Goal: Information Seeking & Learning: Learn about a topic

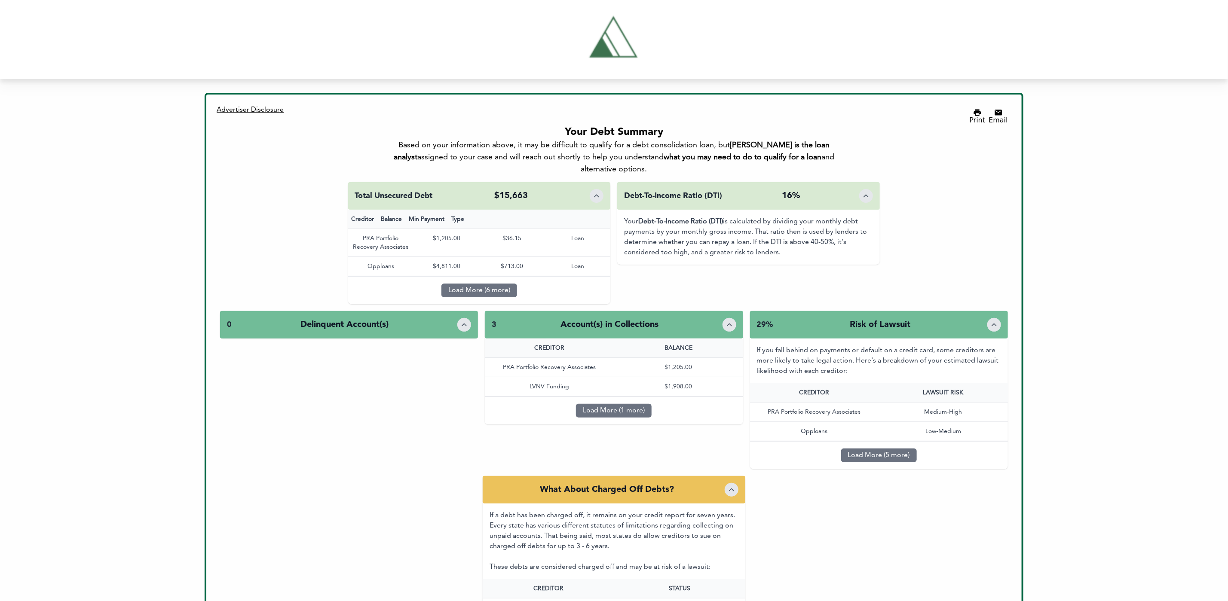
click at [466, 284] on button "Load More (6 more)" at bounding box center [479, 291] width 76 height 14
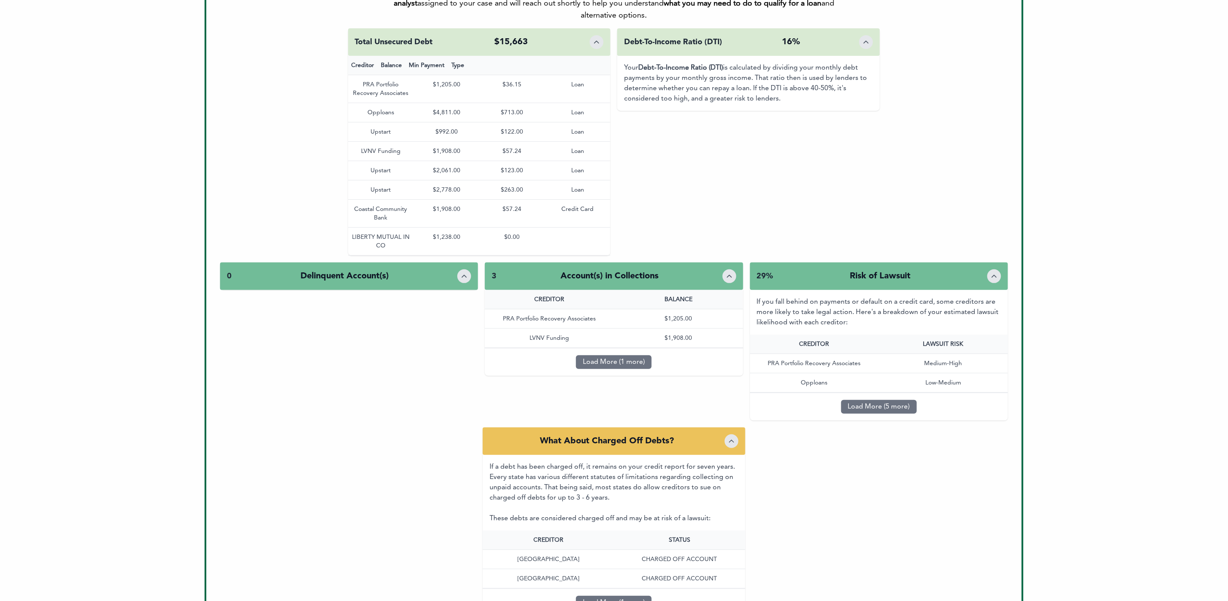
scroll to position [180, 0]
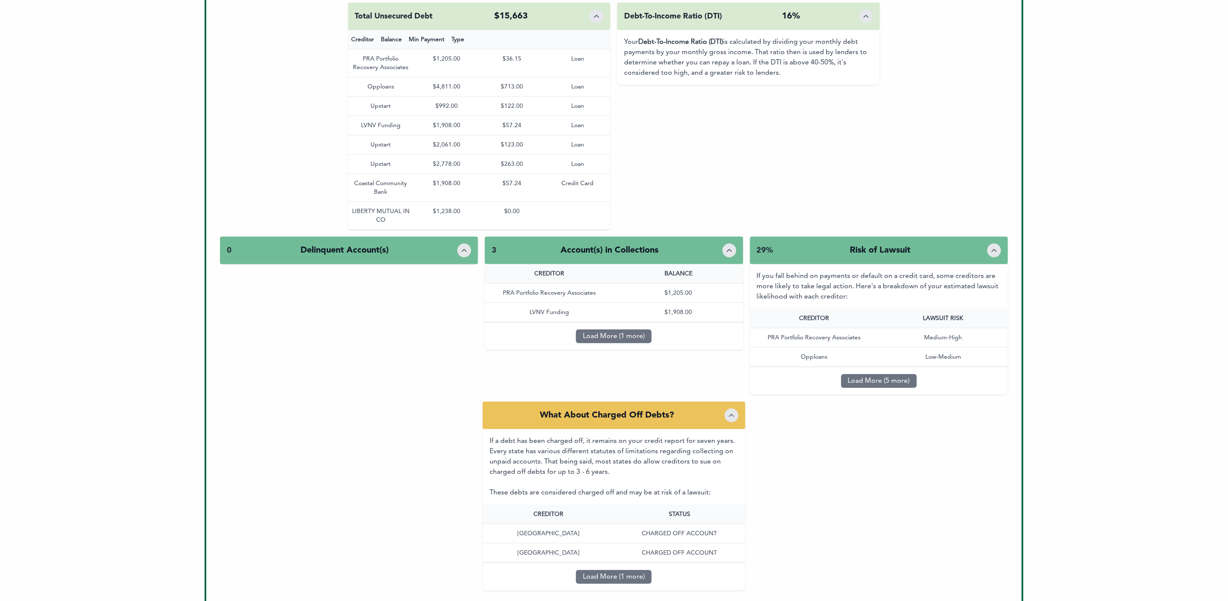
click at [633, 330] on button "Load More (1 more)" at bounding box center [614, 337] width 76 height 14
click at [840, 367] on div "Load More (5 more)" at bounding box center [879, 381] width 258 height 28
click at [854, 374] on button "Load More (5 more)" at bounding box center [879, 381] width 76 height 14
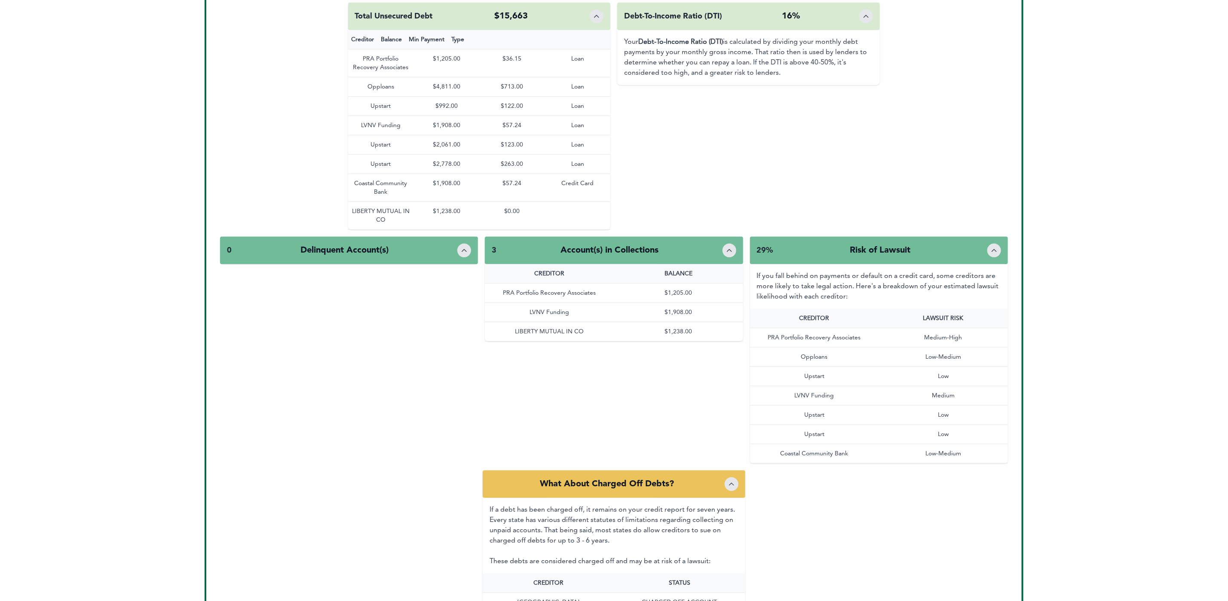
scroll to position [329, 0]
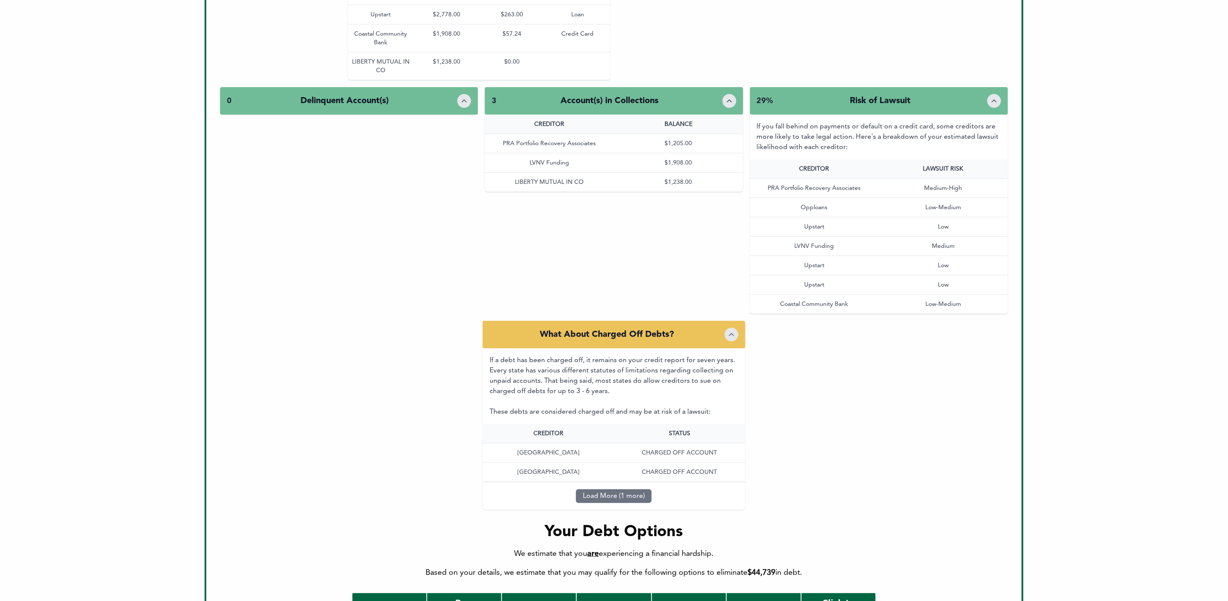
click at [634, 490] on button "Load More (1 more)" at bounding box center [614, 497] width 76 height 14
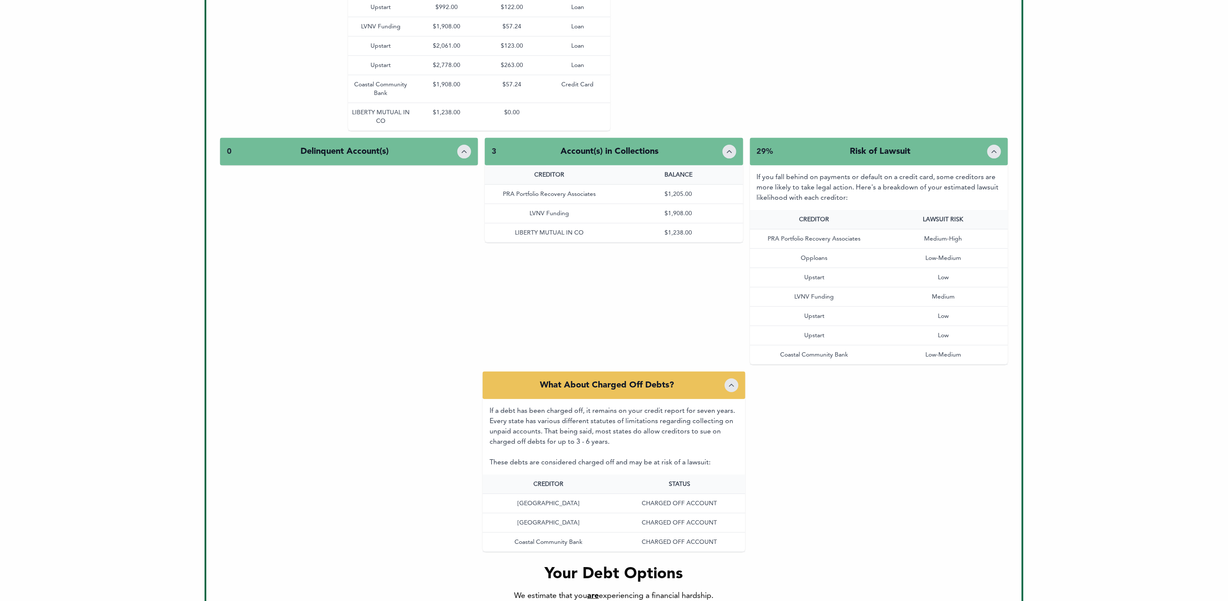
scroll to position [393, 0]
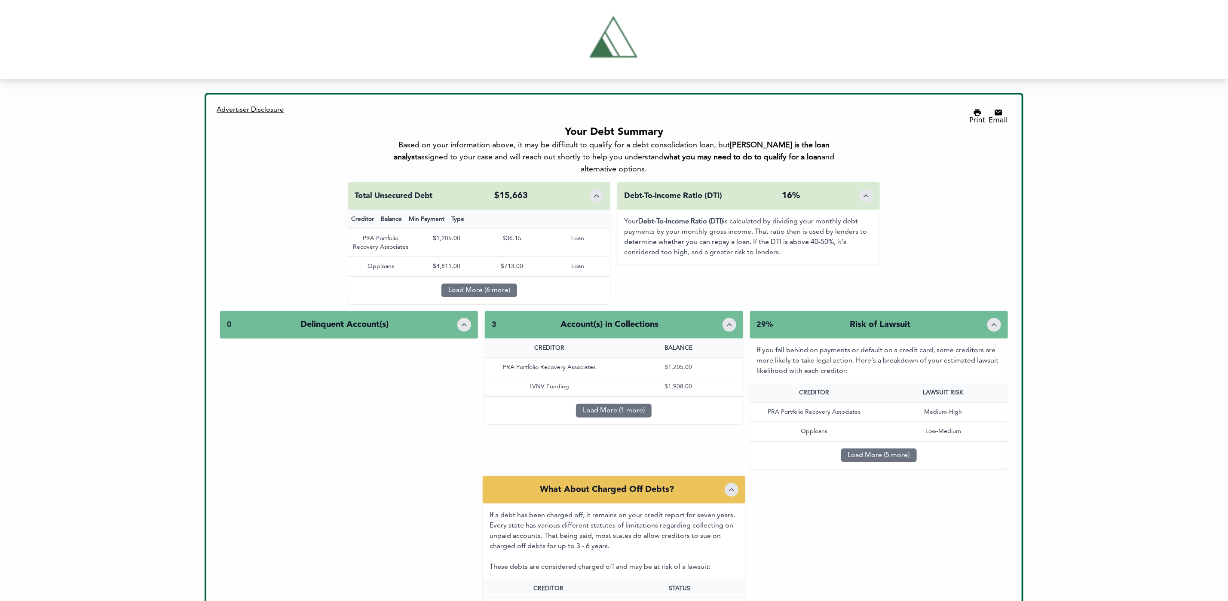
click at [736, 311] on div "3 Account(s) in Collections" at bounding box center [614, 325] width 258 height 28
click at [741, 476] on div "What About Charged Off Debts?" at bounding box center [614, 490] width 263 height 28
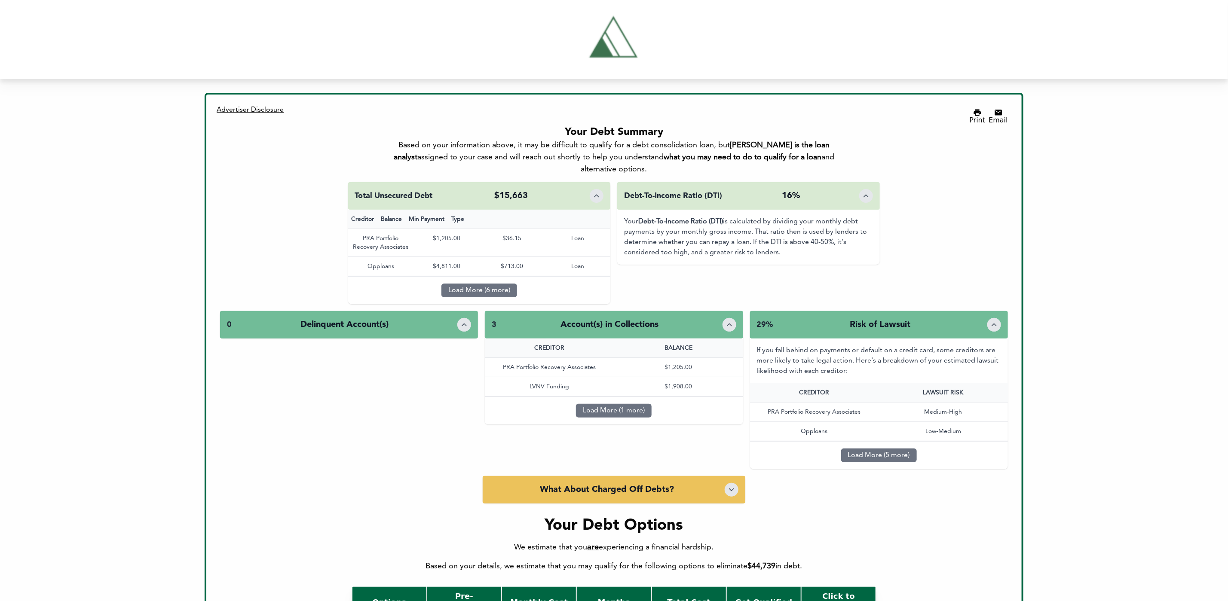
click at [735, 486] on icon "Toggle details" at bounding box center [731, 490] width 9 height 9
click at [731, 486] on icon "Toggle details" at bounding box center [731, 490] width 9 height 9
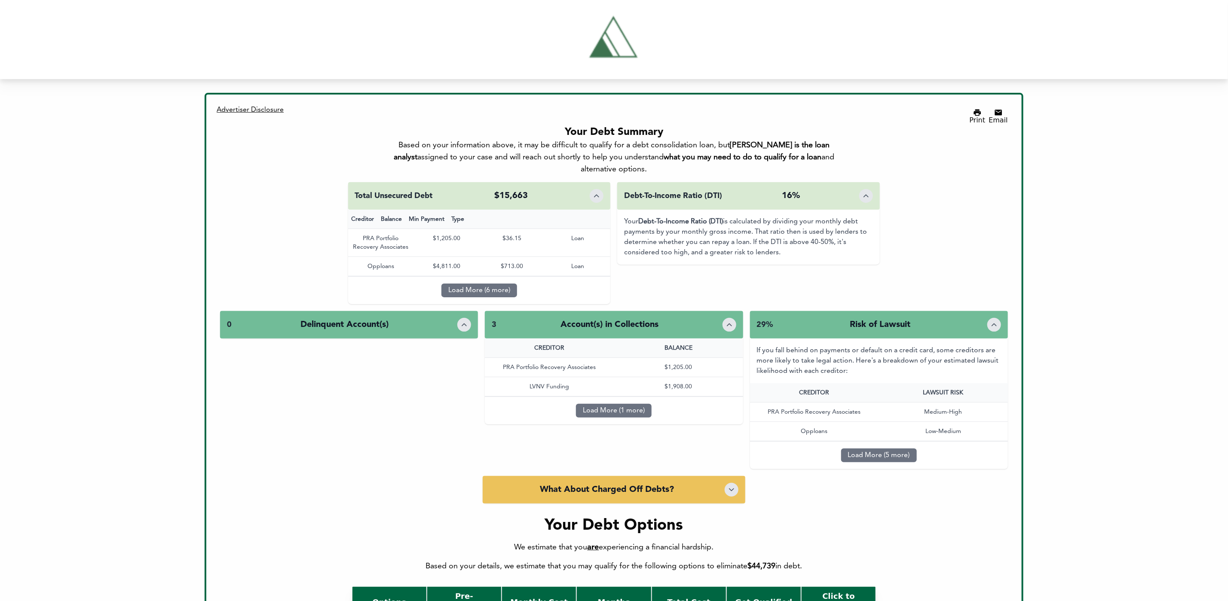
click at [731, 486] on icon "Toggle details" at bounding box center [731, 490] width 9 height 9
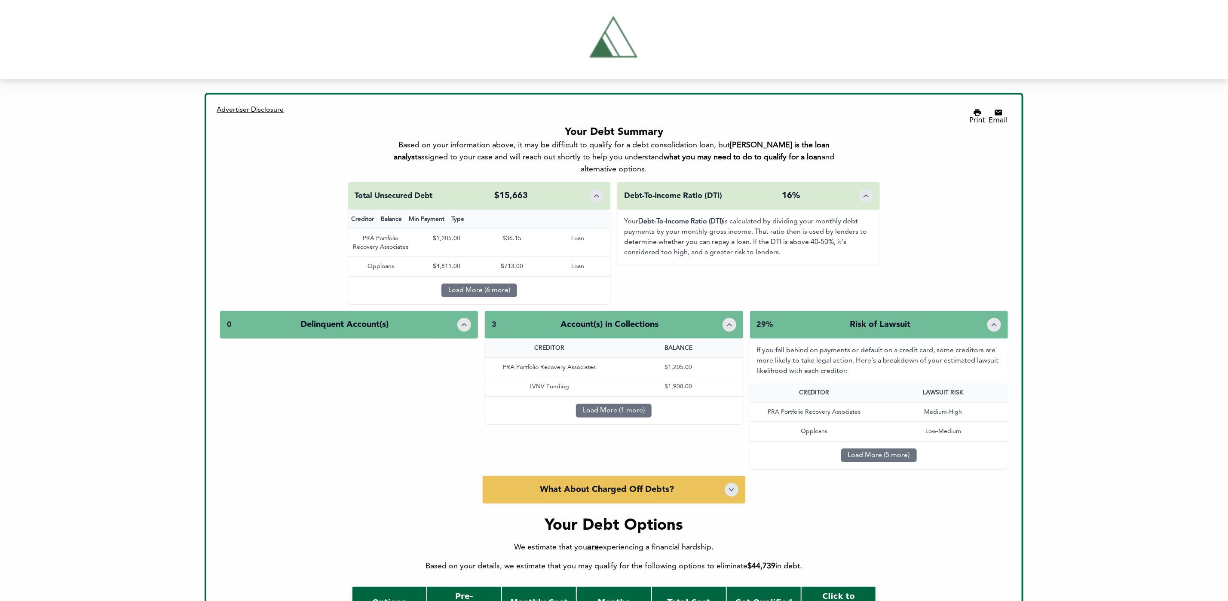
click at [731, 486] on icon "Toggle details" at bounding box center [731, 490] width 9 height 9
click at [465, 321] on icon "Toggle details" at bounding box center [464, 325] width 9 height 9
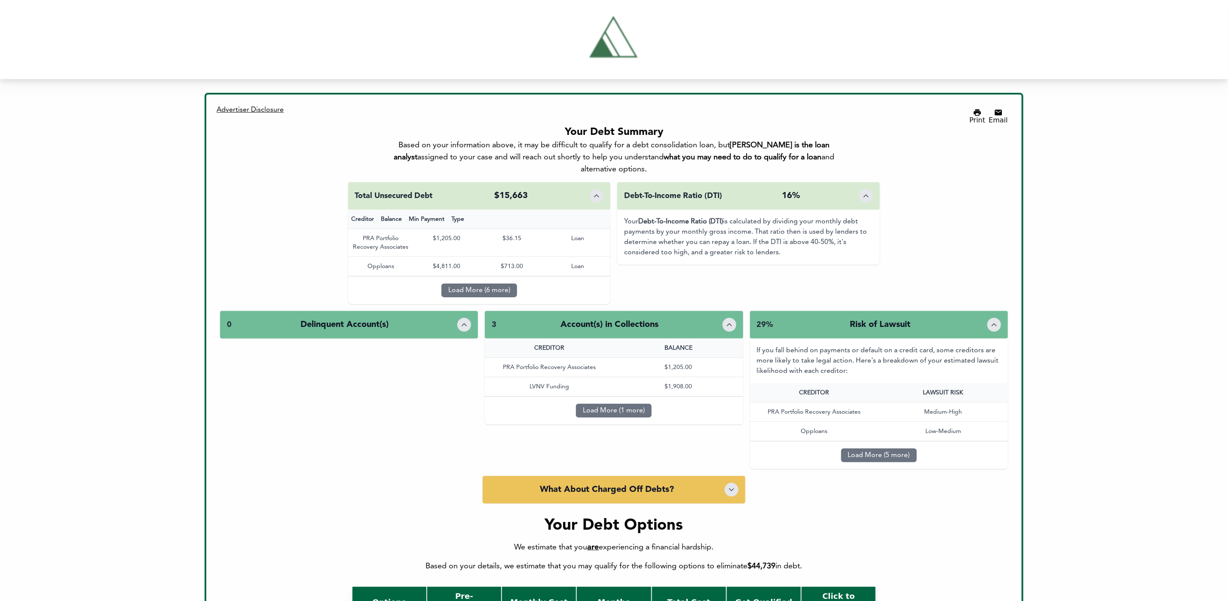
click at [465, 318] on button "Toggle details" at bounding box center [464, 325] width 14 height 14
click at [442, 311] on div "0 Delinquent Account(s)" at bounding box center [349, 325] width 258 height 28
click at [708, 476] on div "What About Charged Off Debts?" at bounding box center [614, 490] width 263 height 28
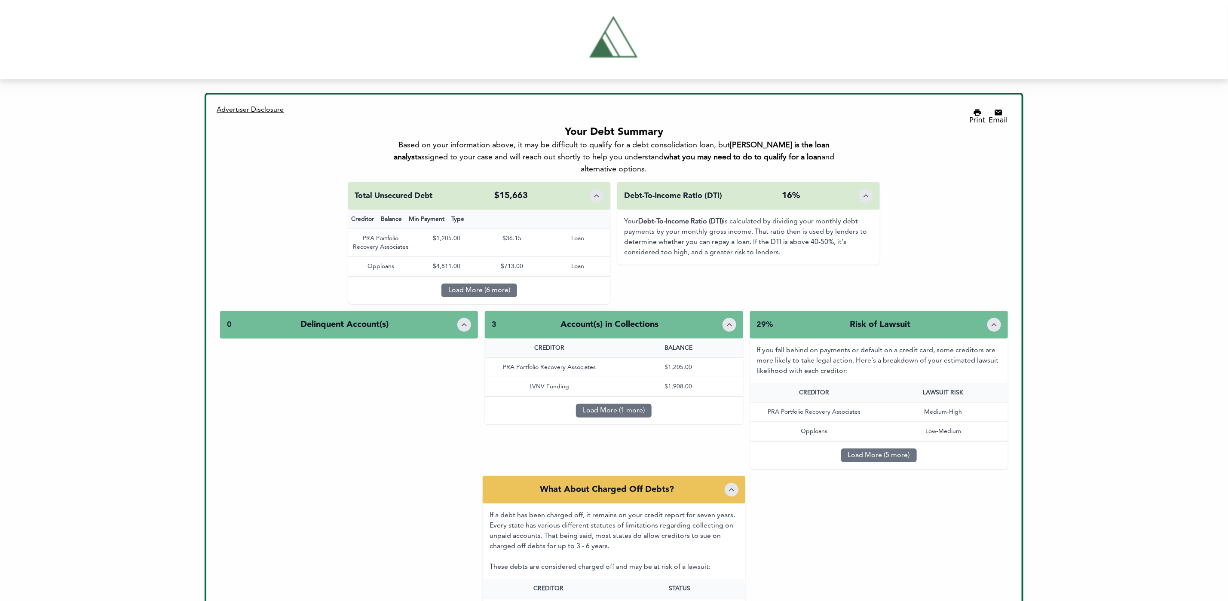
click at [736, 483] on button "Toggle details" at bounding box center [732, 490] width 14 height 14
click at [734, 483] on button "Toggle details" at bounding box center [732, 490] width 14 height 14
click at [733, 483] on div at bounding box center [732, 490] width 14 height 14
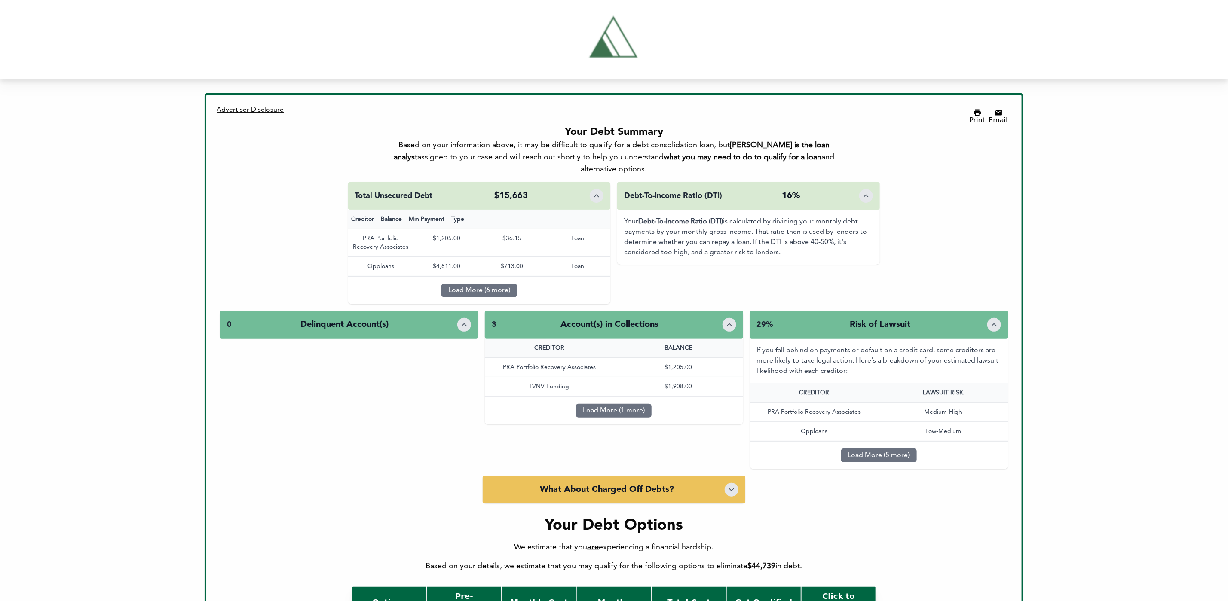
click at [733, 483] on div at bounding box center [732, 490] width 14 height 14
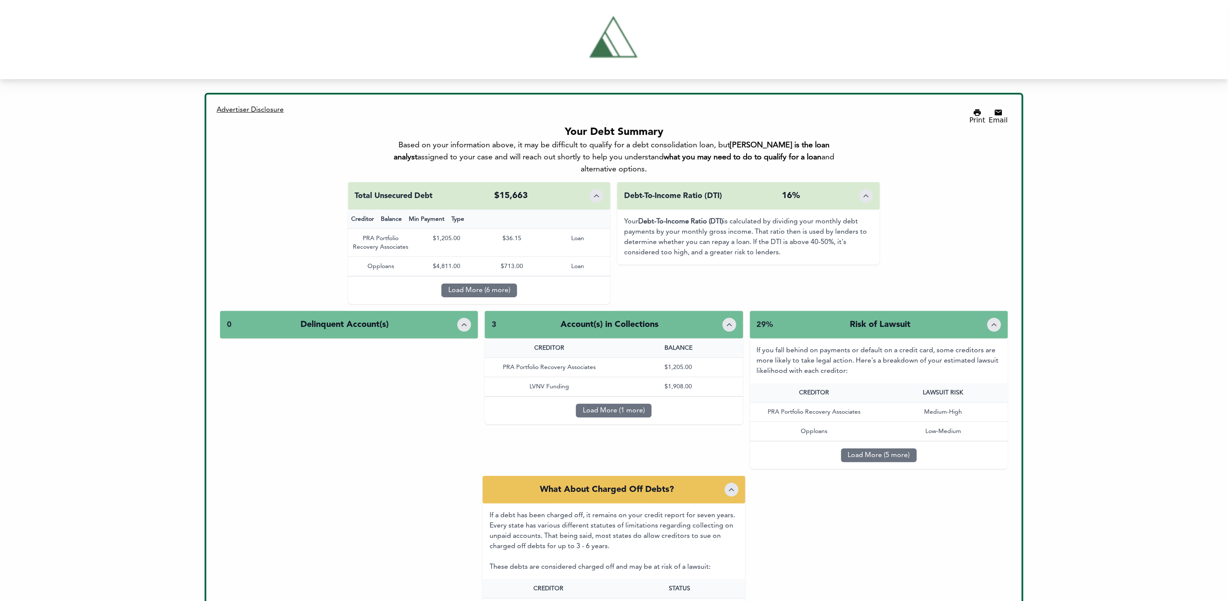
click at [733, 483] on div at bounding box center [732, 490] width 14 height 14
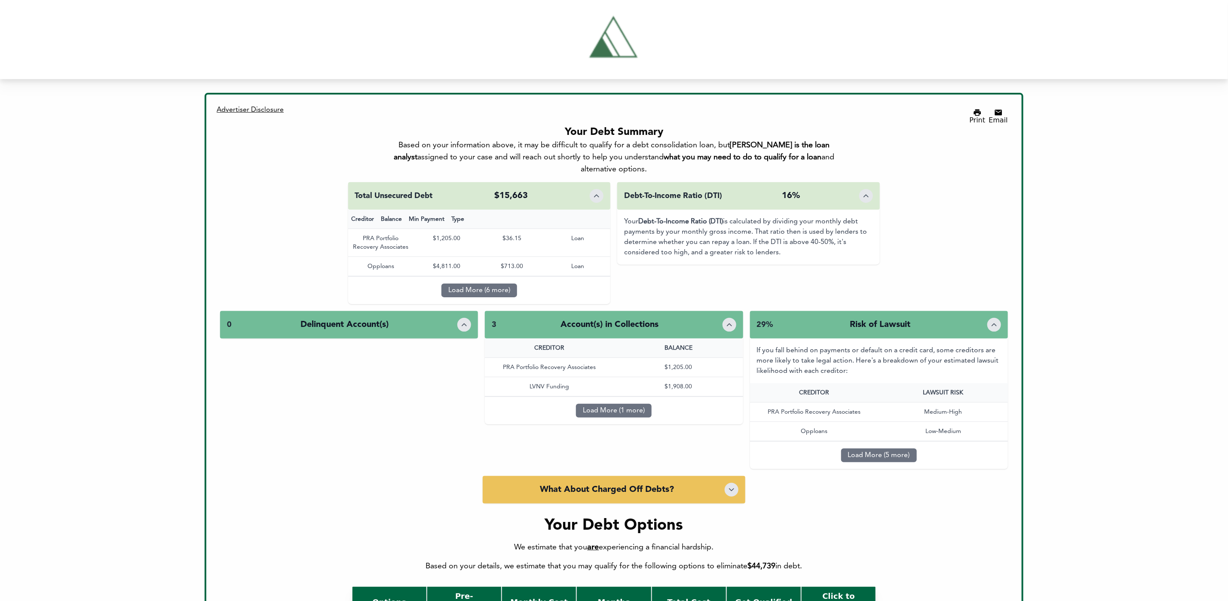
click at [733, 483] on div at bounding box center [732, 490] width 14 height 14
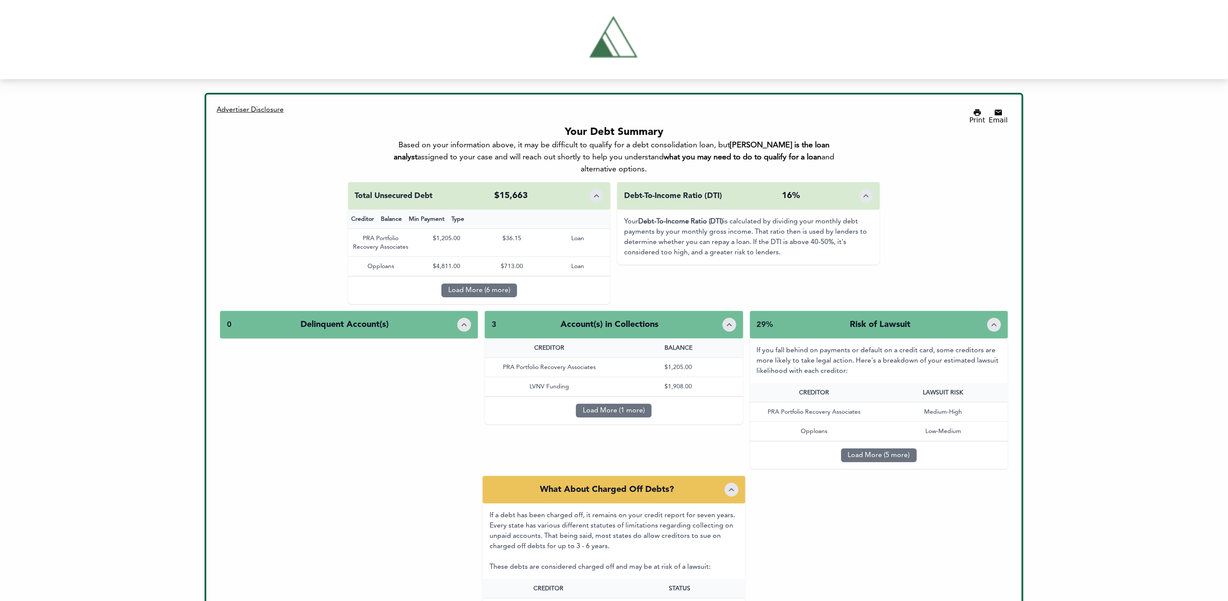
click at [733, 483] on div at bounding box center [732, 490] width 14 height 14
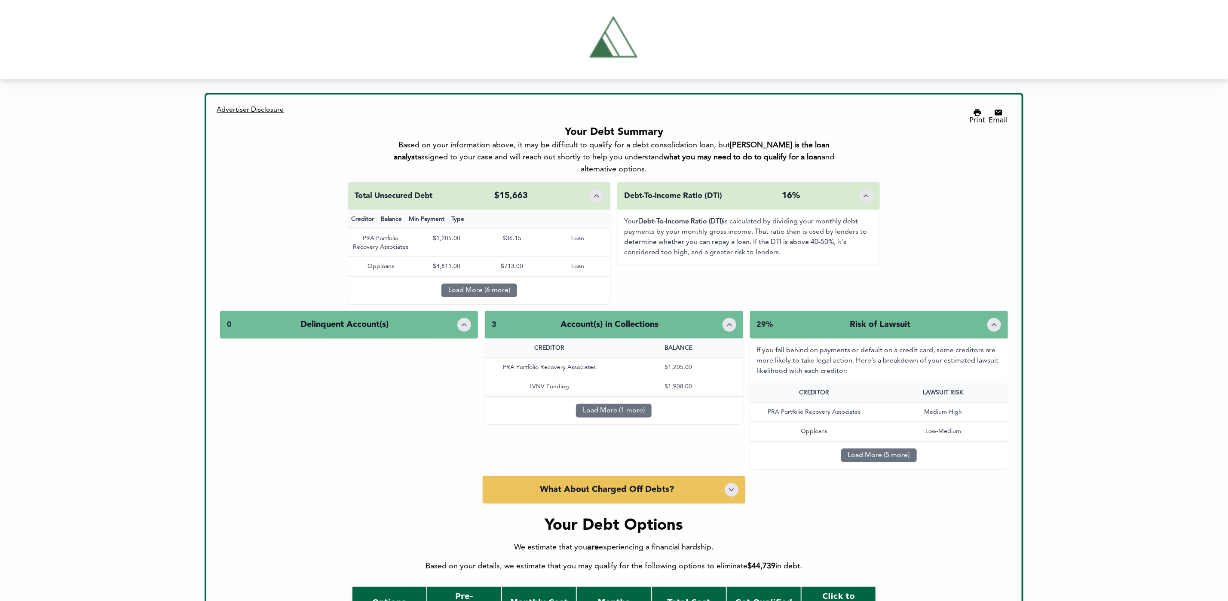
click at [733, 483] on div at bounding box center [732, 490] width 14 height 14
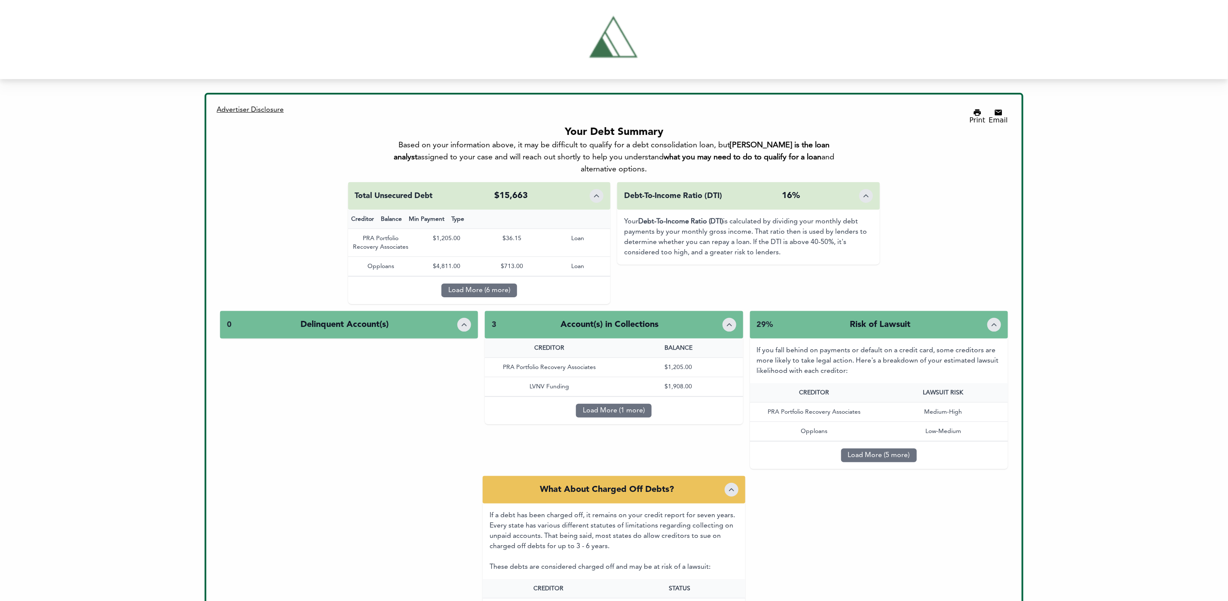
click at [462, 313] on div "0 Delinquent Account(s)" at bounding box center [349, 325] width 258 height 28
click at [735, 486] on icon "Toggle details" at bounding box center [731, 490] width 9 height 9
click at [724, 476] on div "What About Charged Off Debts?" at bounding box center [614, 490] width 263 height 28
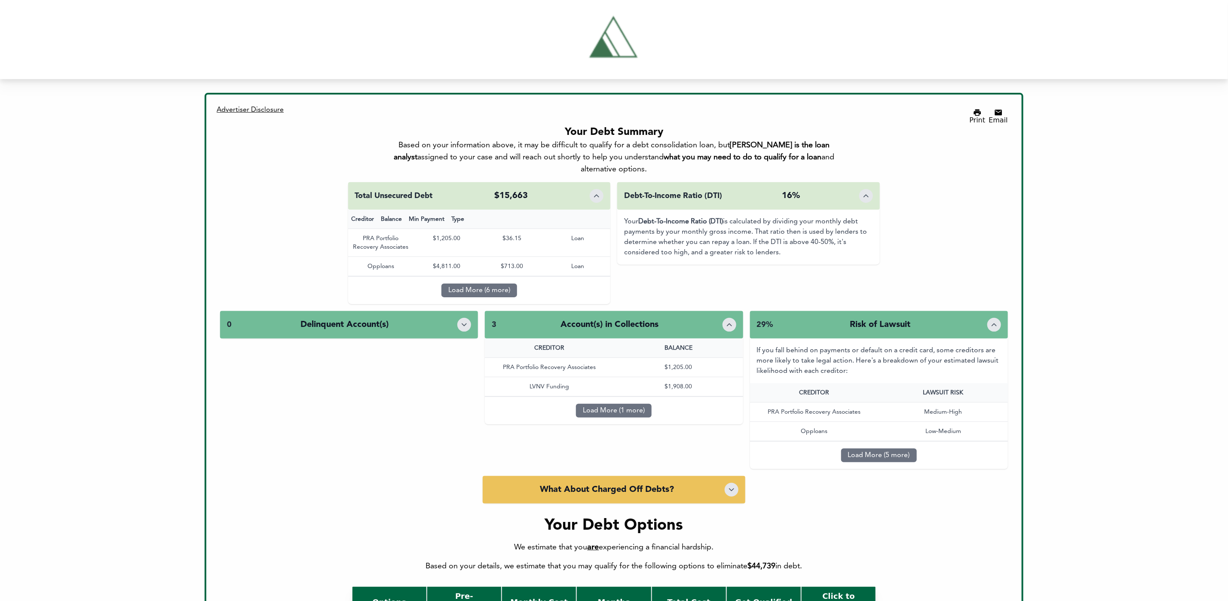
click at [724, 476] on div "What About Charged Off Debts?" at bounding box center [614, 490] width 263 height 28
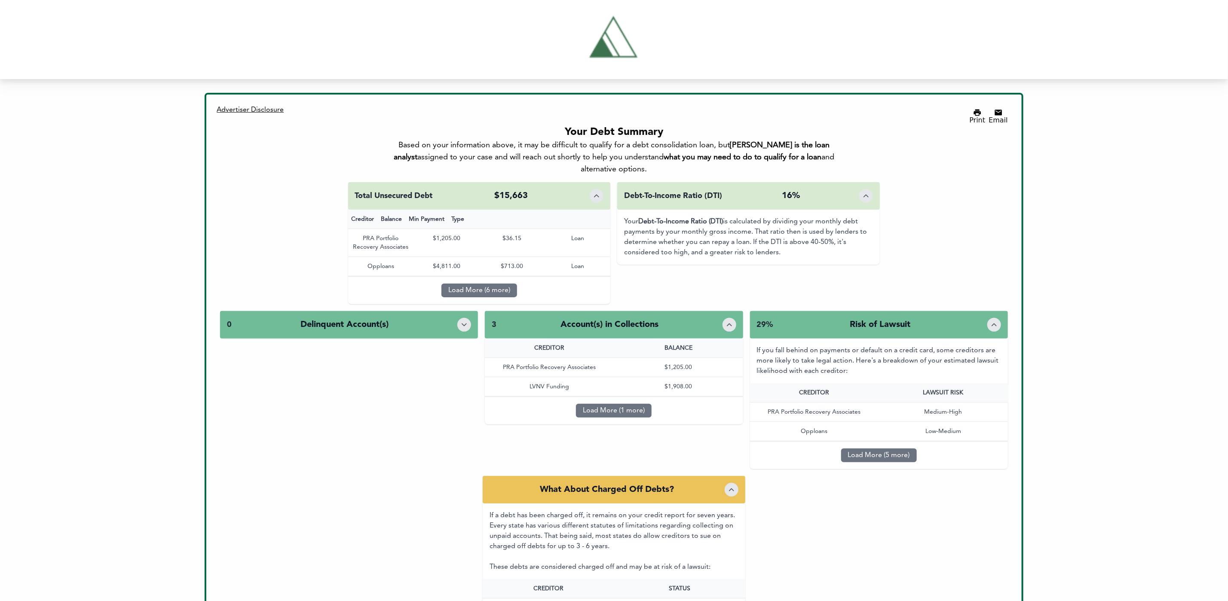
click at [724, 476] on div "What About Charged Off Debts?" at bounding box center [614, 490] width 263 height 28
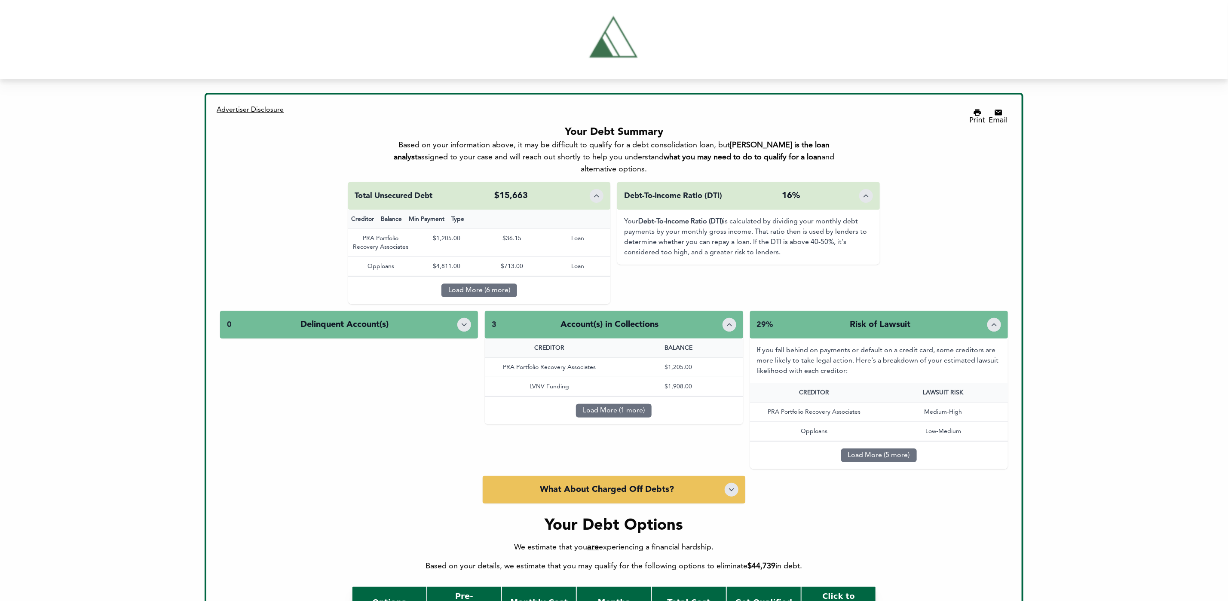
click at [724, 476] on div "What About Charged Off Debts?" at bounding box center [614, 490] width 263 height 28
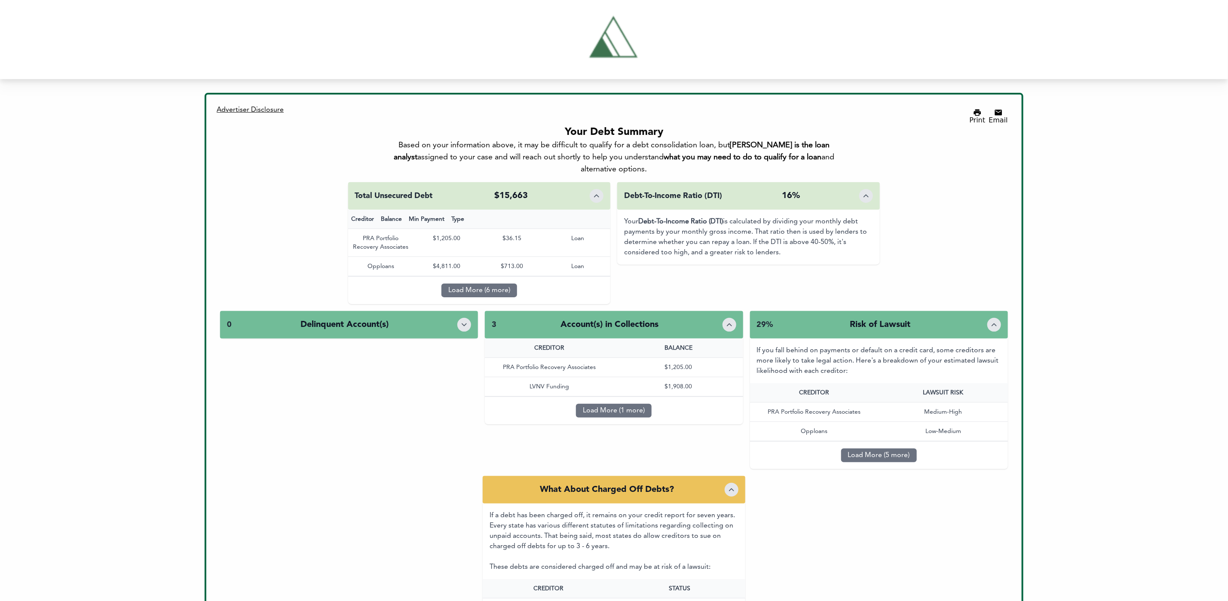
click at [724, 476] on div "What About Charged Off Debts?" at bounding box center [614, 490] width 263 height 28
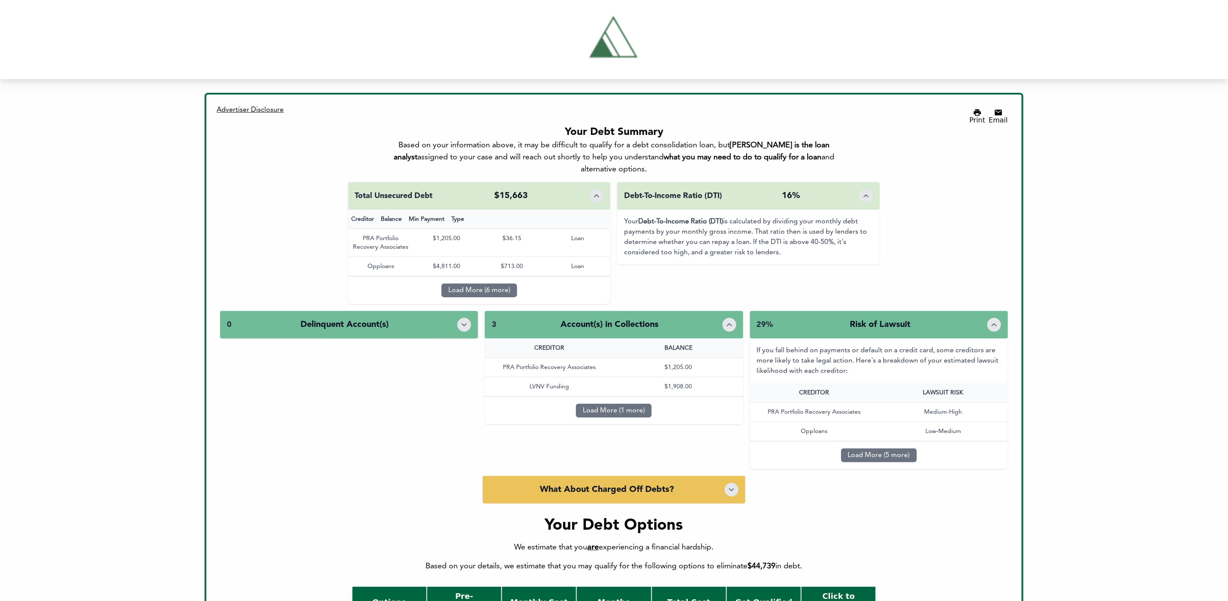
click at [724, 476] on div "What About Charged Off Debts?" at bounding box center [614, 490] width 263 height 28
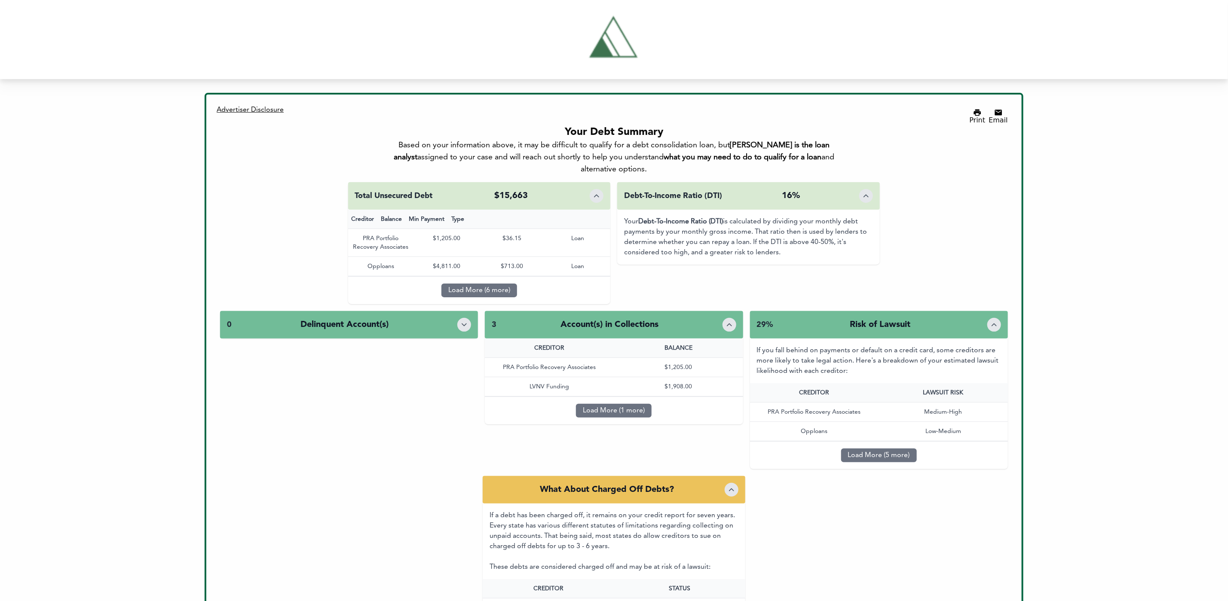
click at [989, 318] on button "Toggle details" at bounding box center [994, 325] width 14 height 14
click at [990, 321] on icon "Toggle details" at bounding box center [994, 325] width 9 height 9
click at [989, 318] on button "Toggle details" at bounding box center [994, 325] width 14 height 14
click at [958, 311] on div "29% Risk of Lawsuit" at bounding box center [879, 325] width 258 height 28
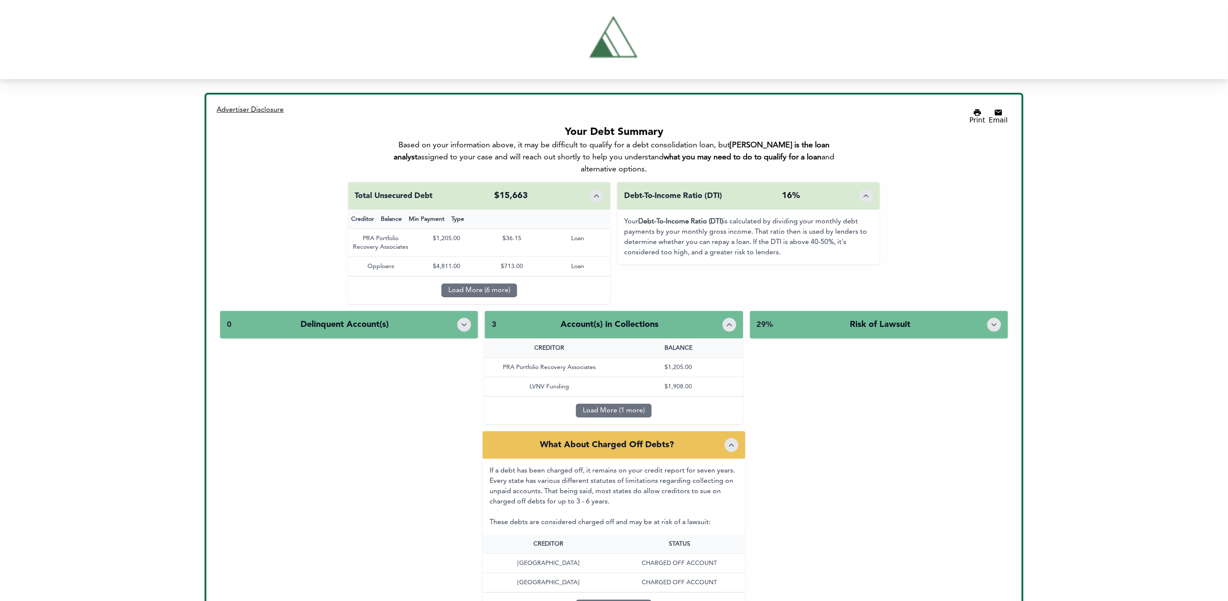
click at [958, 311] on div "29% Risk of Lawsuit" at bounding box center [879, 325] width 258 height 28
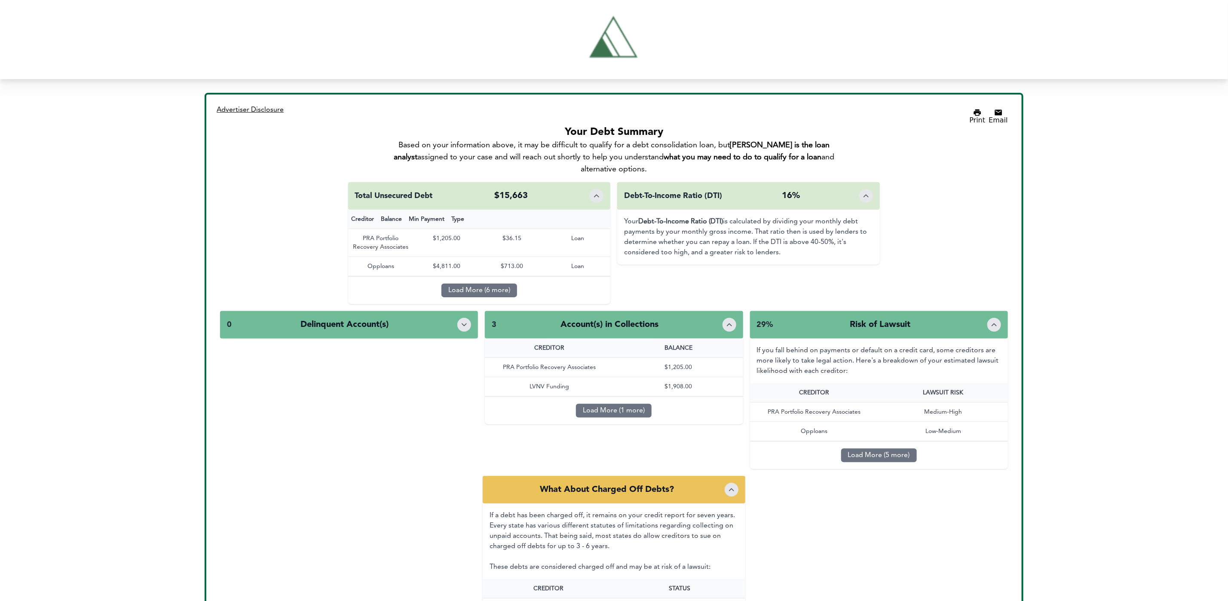
click at [958, 311] on div "29% Risk of Lawsuit" at bounding box center [879, 325] width 258 height 28
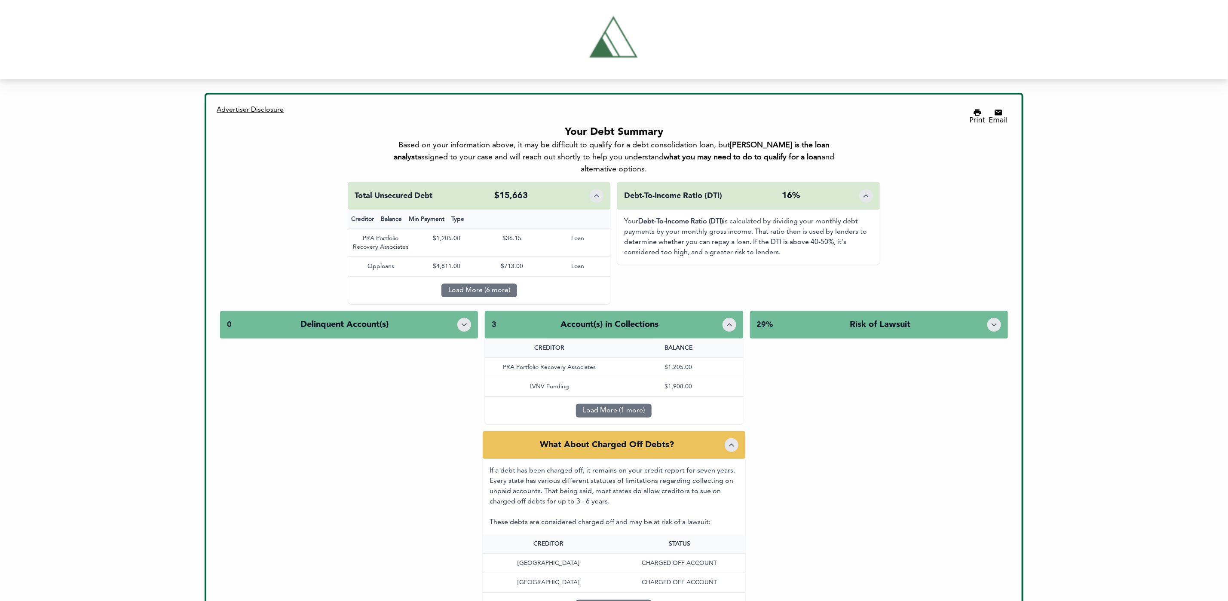
click at [958, 311] on div "29% Risk of Lawsuit" at bounding box center [879, 325] width 258 height 28
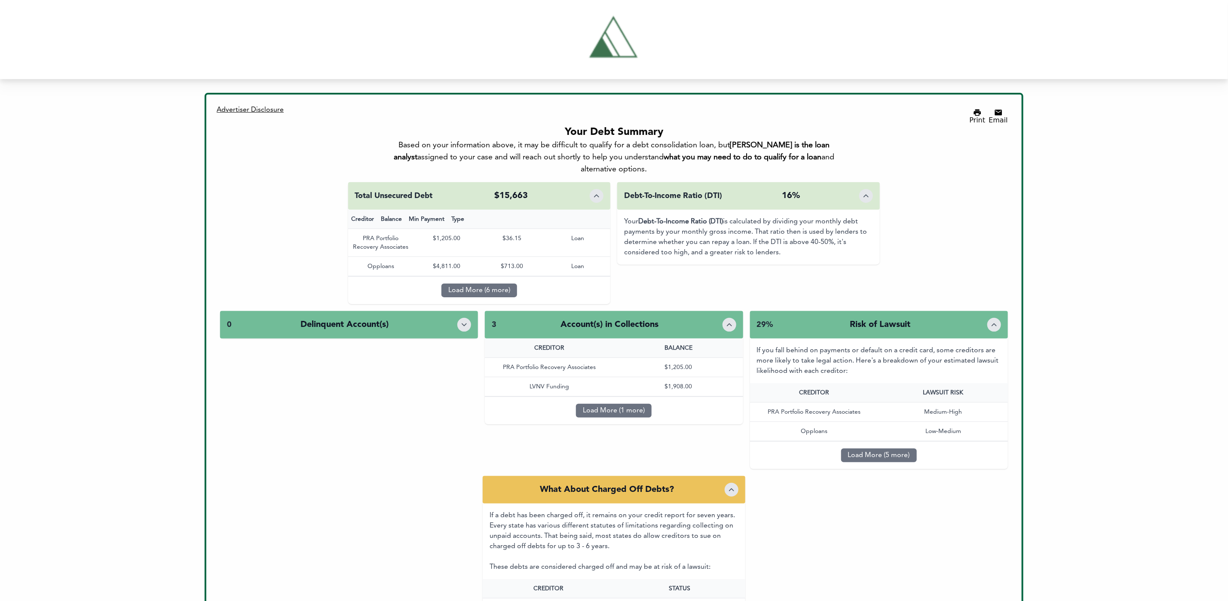
click at [992, 321] on icon "Toggle details" at bounding box center [994, 325] width 9 height 9
click at [995, 321] on icon "Toggle details" at bounding box center [994, 325] width 9 height 9
click at [998, 321] on icon "Toggle details" at bounding box center [994, 325] width 9 height 9
click at [999, 318] on button "Toggle details" at bounding box center [994, 325] width 14 height 14
click at [1000, 311] on div "29% Risk of Lawsuit" at bounding box center [879, 325] width 258 height 28
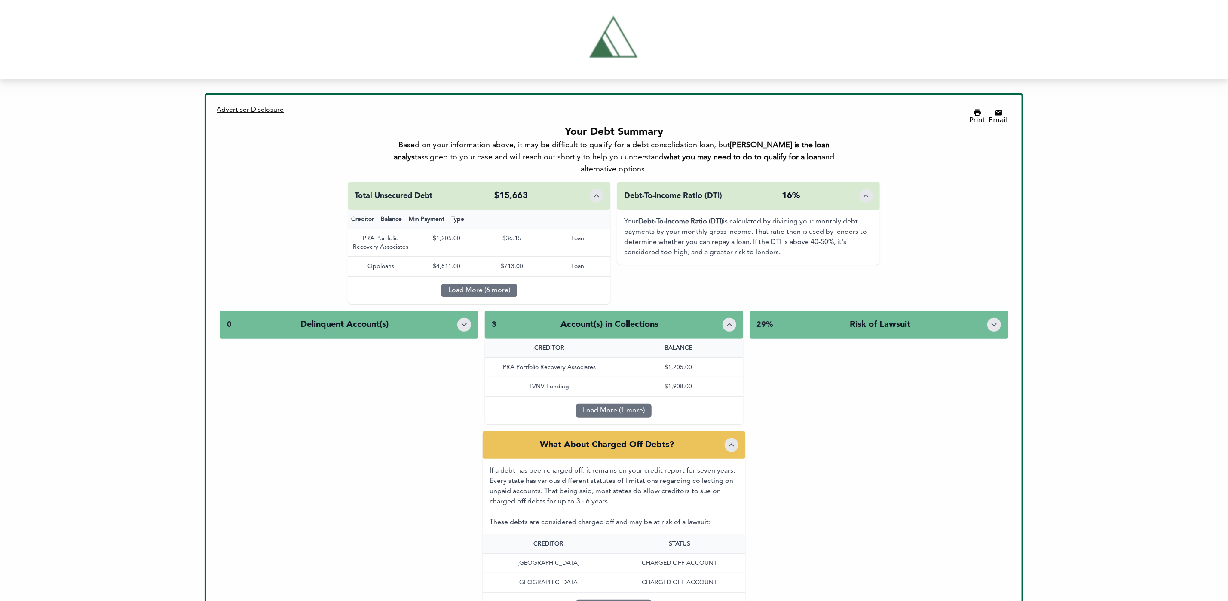
click at [727, 318] on button "Toggle details" at bounding box center [729, 325] width 14 height 14
click at [729, 314] on div "3 Account(s) in Collections" at bounding box center [614, 325] width 258 height 28
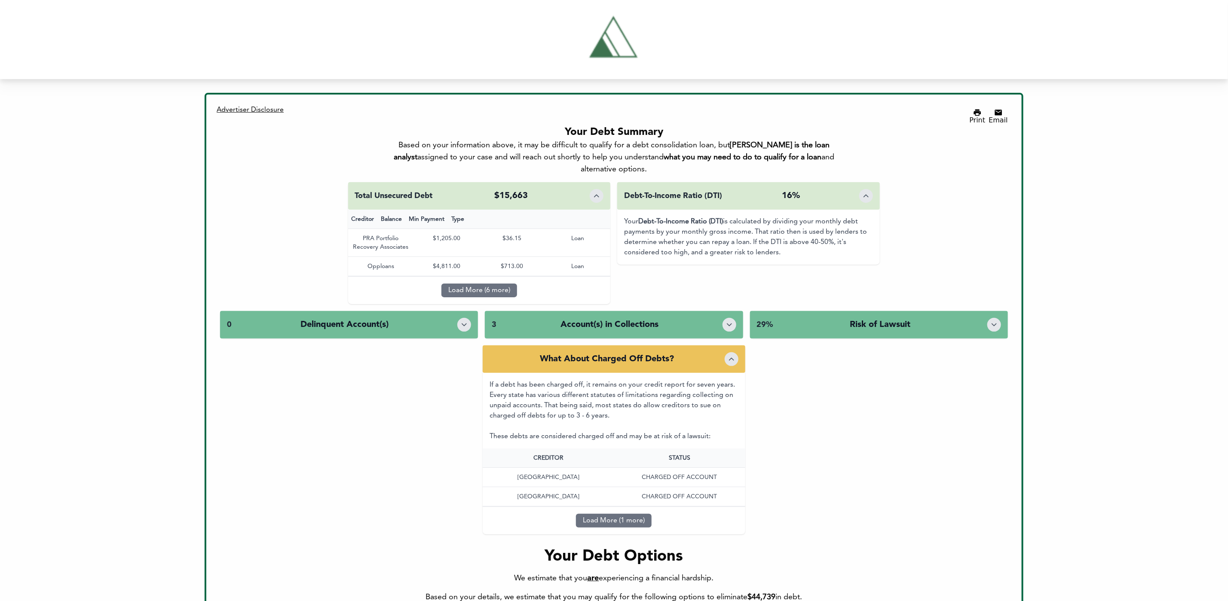
click at [728, 312] on div "3 Account(s) in Collections" at bounding box center [614, 325] width 258 height 28
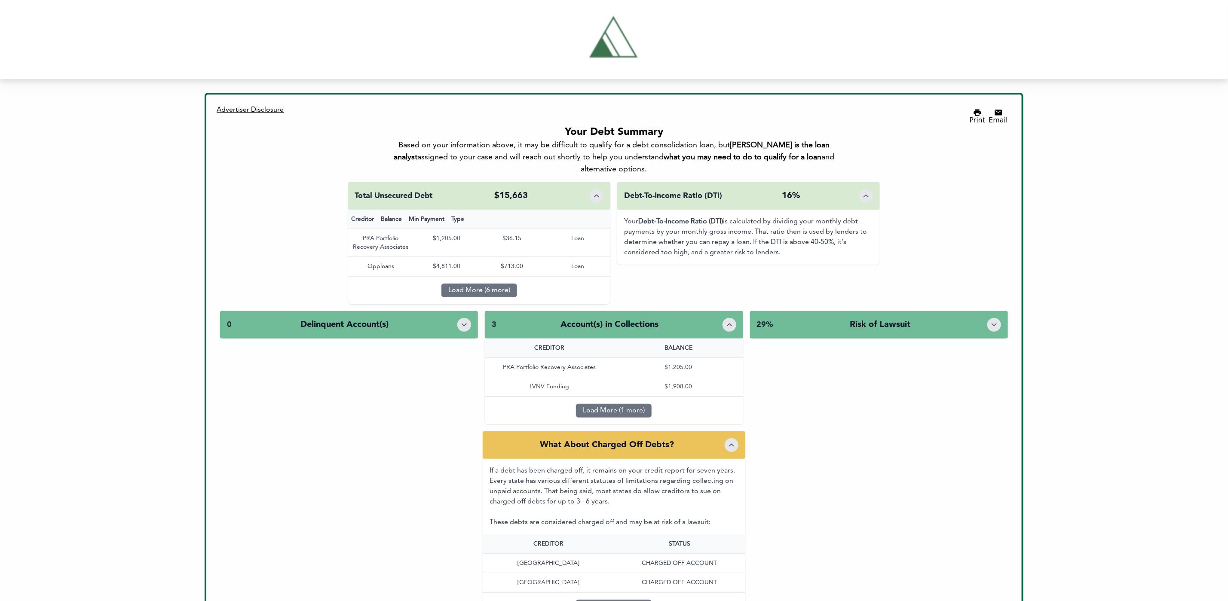
click at [729, 314] on div "3 Account(s) in Collections" at bounding box center [614, 325] width 258 height 28
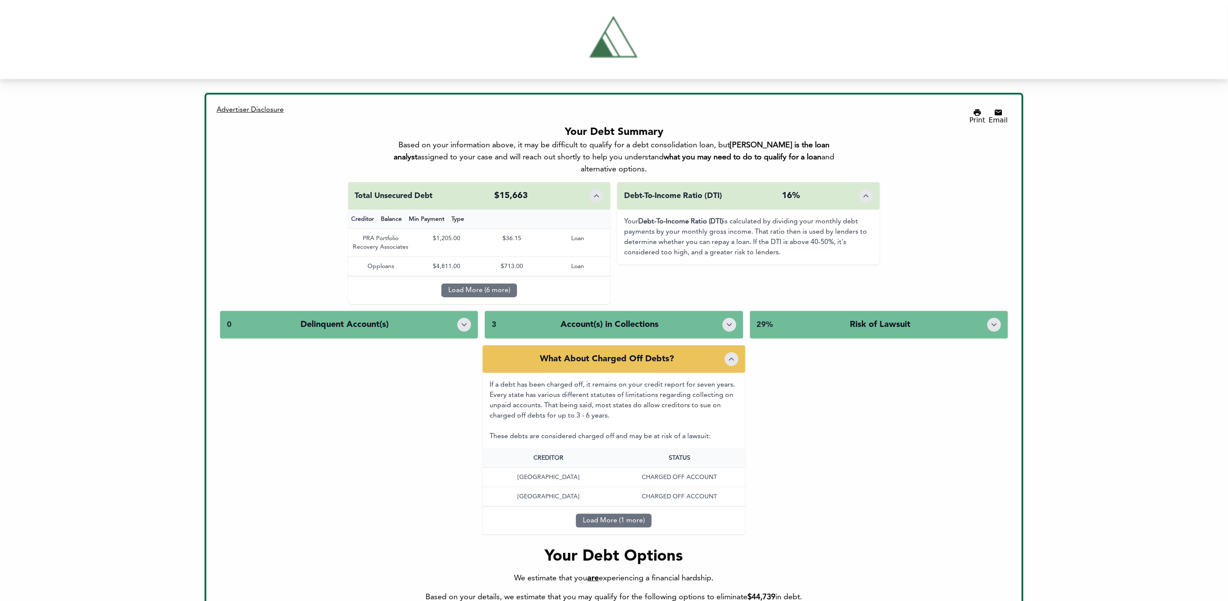
click at [729, 348] on div "What About Charged Off Debts?" at bounding box center [614, 360] width 263 height 28
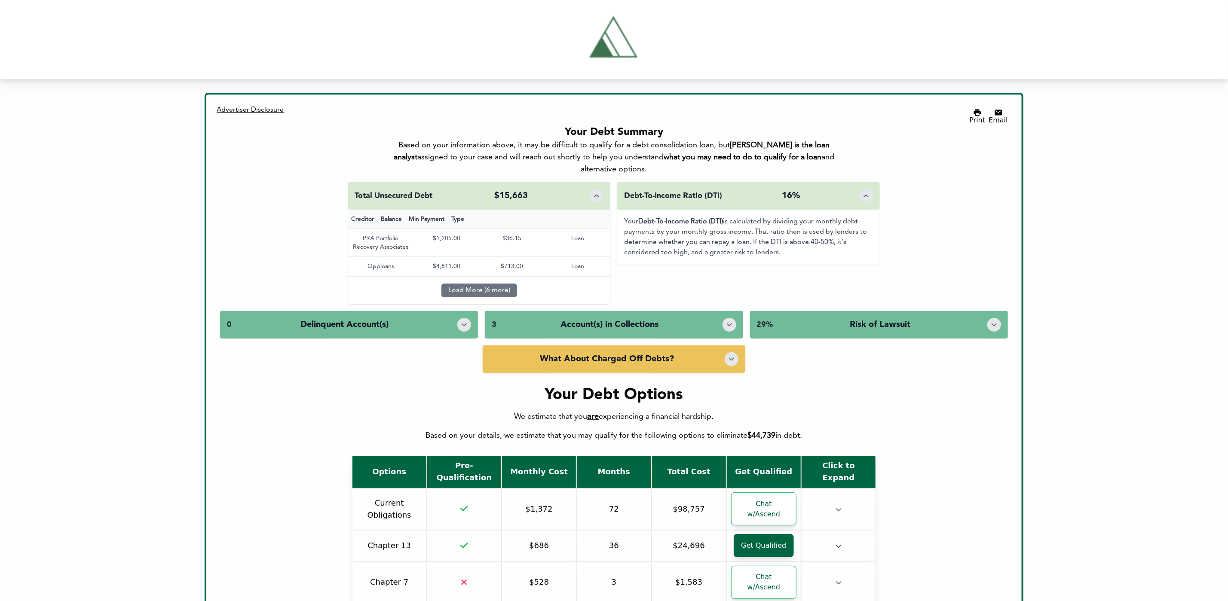
click at [732, 355] on icon "Toggle details" at bounding box center [731, 359] width 9 height 9
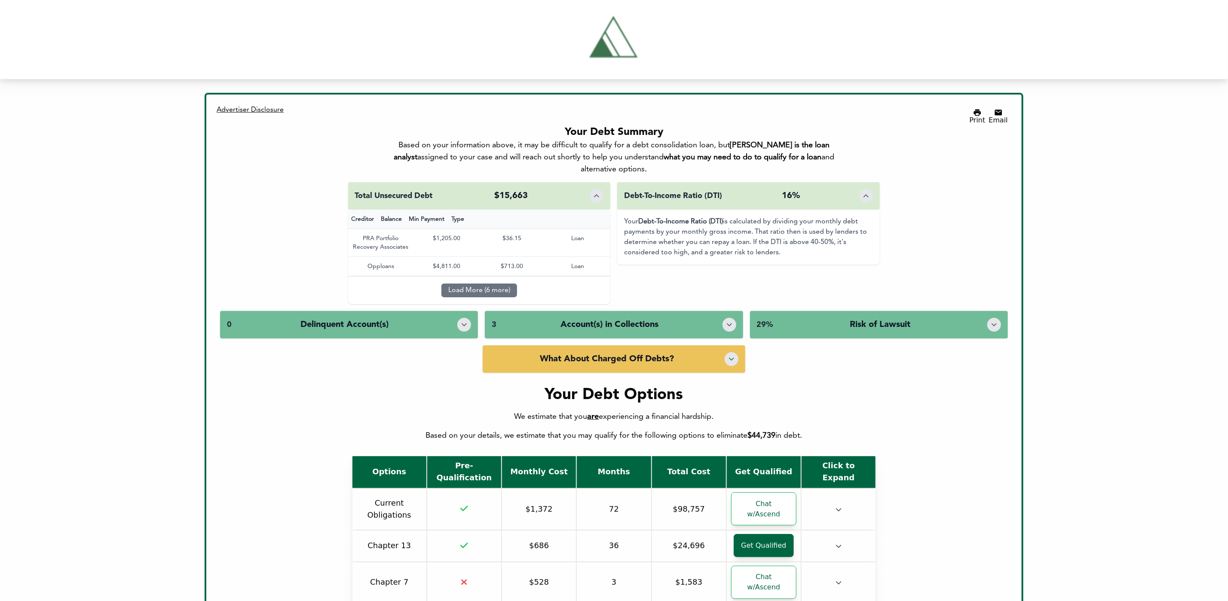
click at [732, 355] on icon "Toggle details" at bounding box center [731, 359] width 9 height 9
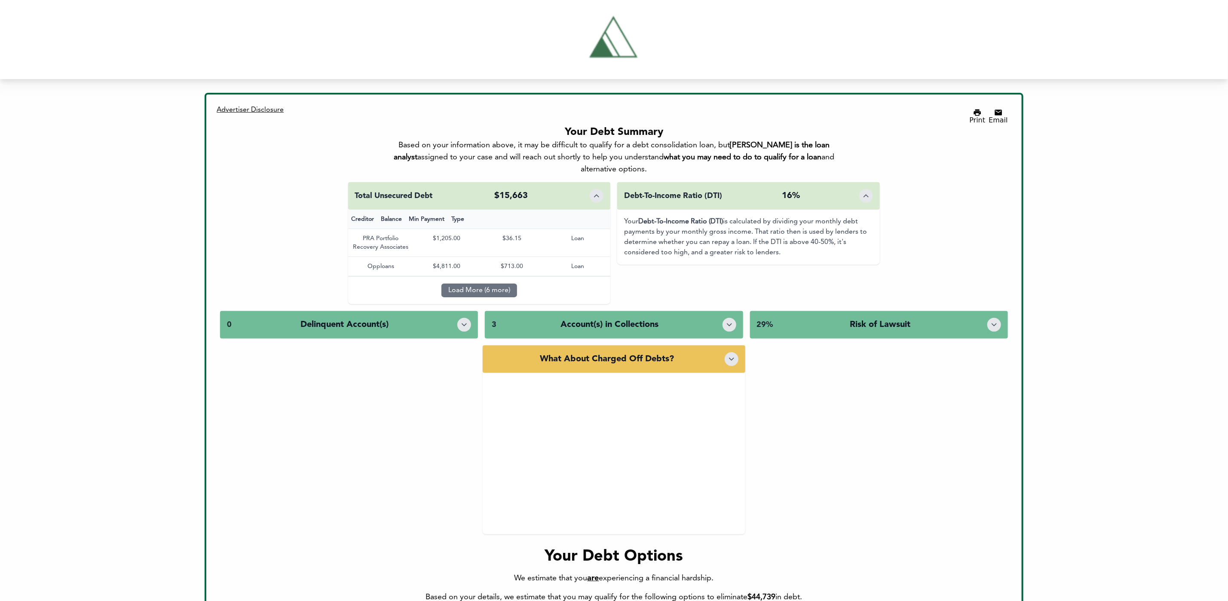
click at [732, 355] on icon "Toggle details" at bounding box center [731, 359] width 9 height 9
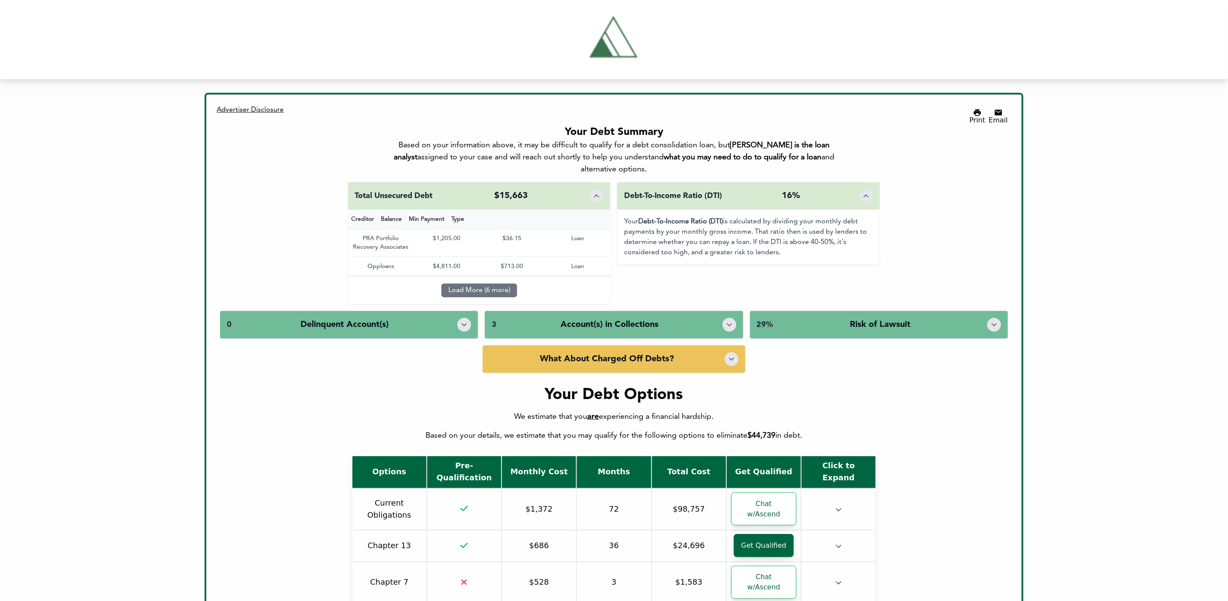
click at [732, 355] on icon "Toggle details" at bounding box center [731, 359] width 9 height 9
click at [597, 195] on icon "Toggle details" at bounding box center [596, 196] width 4 height 2
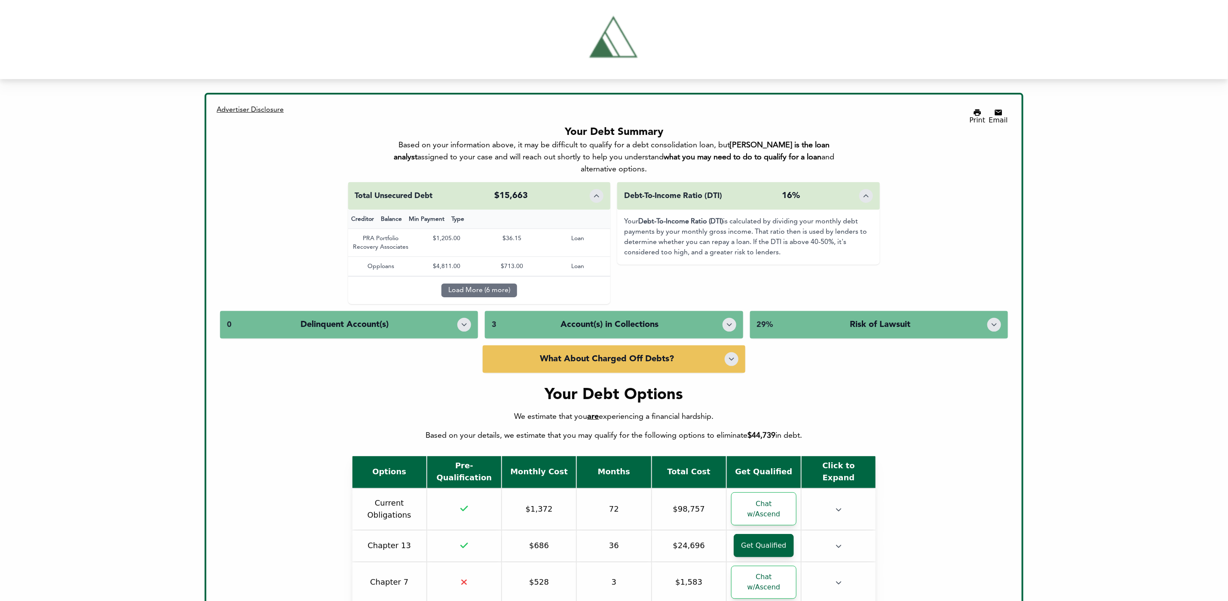
click at [597, 195] on icon "Toggle details" at bounding box center [596, 196] width 4 height 2
click at [597, 192] on icon "Toggle details" at bounding box center [596, 196] width 9 height 9
click at [600, 189] on button "Toggle details" at bounding box center [597, 196] width 14 height 14
click at [600, 189] on div at bounding box center [597, 196] width 14 height 14
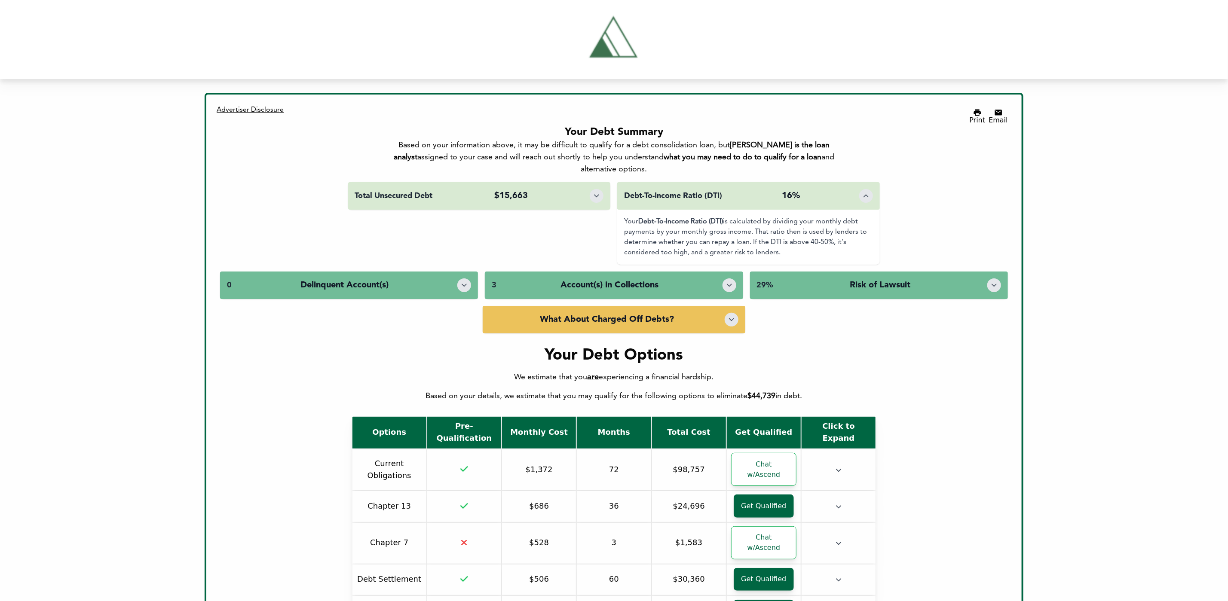
click at [600, 189] on div at bounding box center [597, 196] width 14 height 14
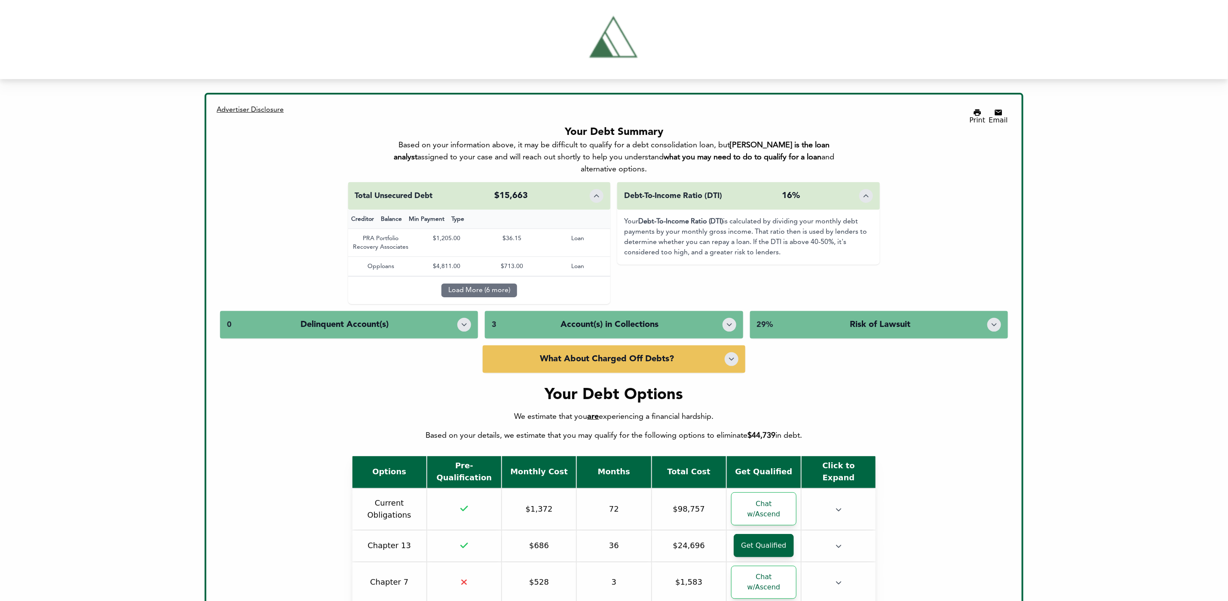
click at [599, 192] on icon "Toggle details" at bounding box center [596, 196] width 9 height 9
click at [594, 192] on icon "Toggle details" at bounding box center [596, 196] width 9 height 9
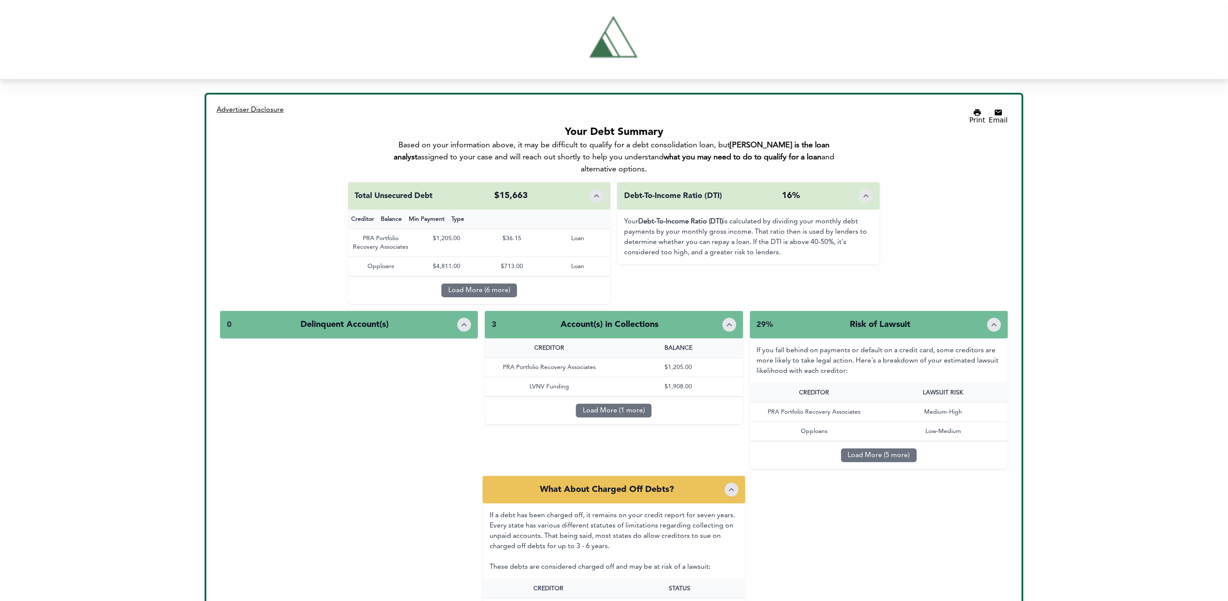
click at [727, 321] on icon "Toggle details" at bounding box center [729, 325] width 9 height 9
click at [729, 321] on icon "Toggle details" at bounding box center [729, 325] width 9 height 9
click at [713, 311] on div "3 Account(s) in Collections" at bounding box center [614, 325] width 258 height 28
